Goal: Transaction & Acquisition: Purchase product/service

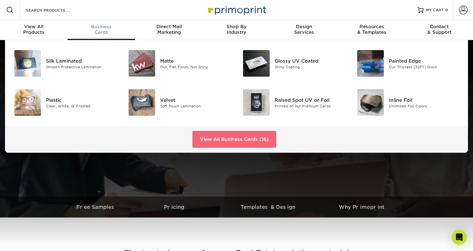
click at [223, 138] on link "View All Business Cards (16)" at bounding box center [234, 139] width 84 height 17
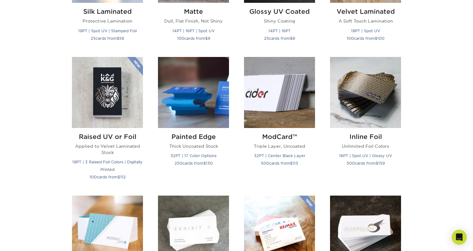
scroll to position [384, 0]
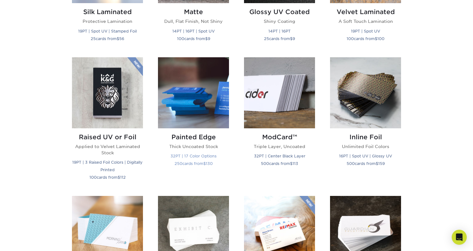
click at [202, 111] on img at bounding box center [193, 92] width 71 height 71
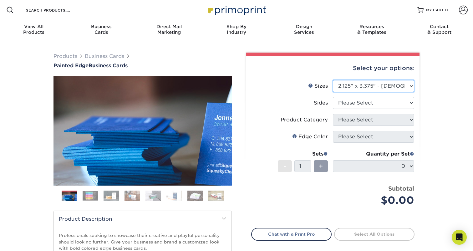
select select "2.50x2.50"
select select "13abbda7-1d64-4f25-8bb2-c179b224825d"
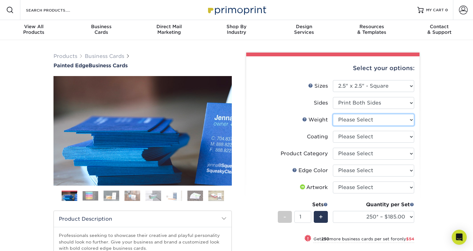
select select "32PTUC"
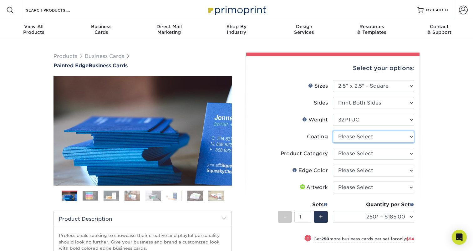
select select "3e7618de-abca-4bda-9f97-8b9129e913d8"
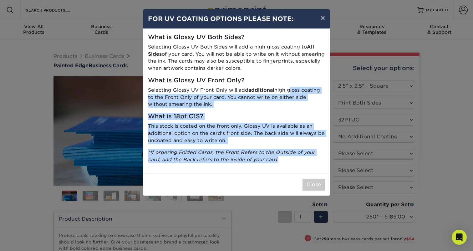
drag, startPoint x: 281, startPoint y: 157, endPoint x: 301, endPoint y: 48, distance: 110.1
click at [300, 52] on div "What is Glossy UV Both Sides? Selecting Glossy UV Both Sides will add a high gl…" at bounding box center [236, 101] width 187 height 144
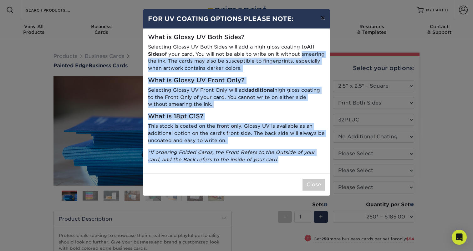
click at [320, 18] on button "×" at bounding box center [323, 18] width 14 height 18
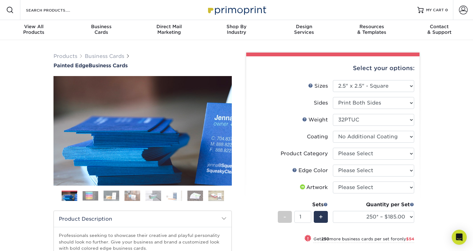
click at [415, 152] on div "Select your options: Sizes Help Sizes Please Select 2" x 3.5" - Standard 2.125"…" at bounding box center [332, 208] width 173 height 305
select select "3b5148f1-0588-4f88-a218-97bcfdce65c1"
select select "34794e23-ba15-445e-813c-341542a5462f"
click at [95, 195] on img at bounding box center [91, 196] width 16 height 10
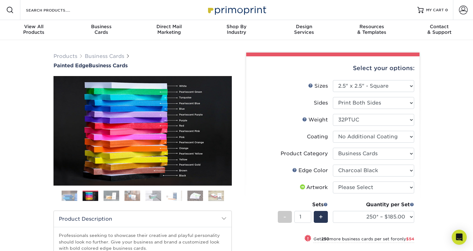
click at [111, 194] on img at bounding box center [112, 195] width 16 height 11
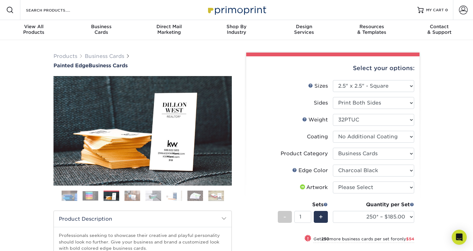
click at [88, 195] on img at bounding box center [91, 196] width 16 height 10
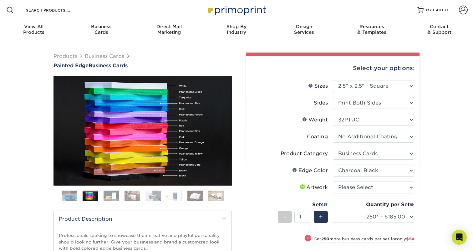
click at [73, 194] on img at bounding box center [70, 196] width 16 height 16
